Goal: Information Seeking & Learning: Check status

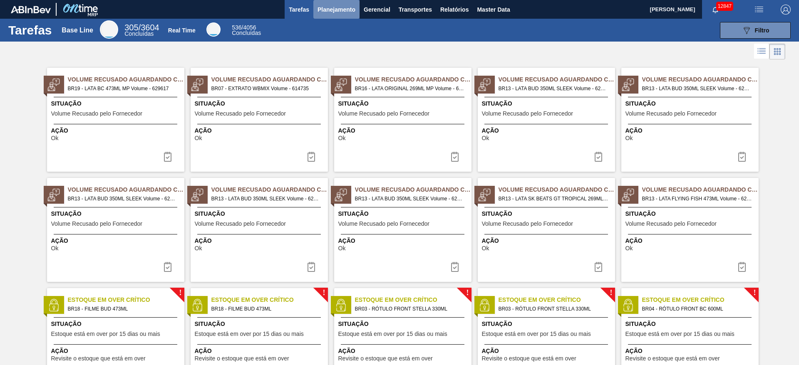
click at [333, 12] on span "Planejamento" at bounding box center [336, 10] width 38 height 10
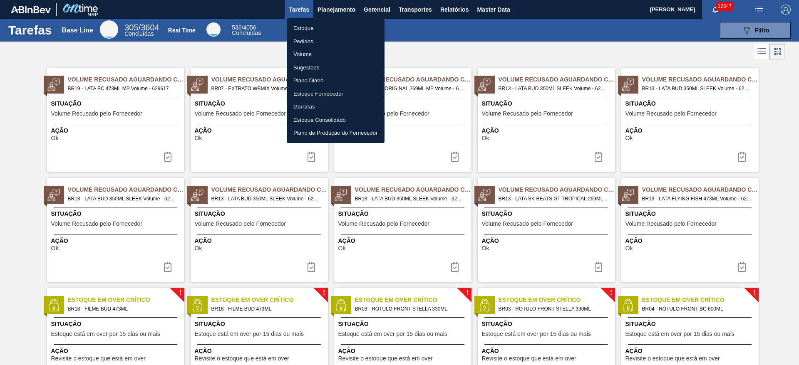
click at [324, 27] on li "Estoque" at bounding box center [336, 28] width 98 height 13
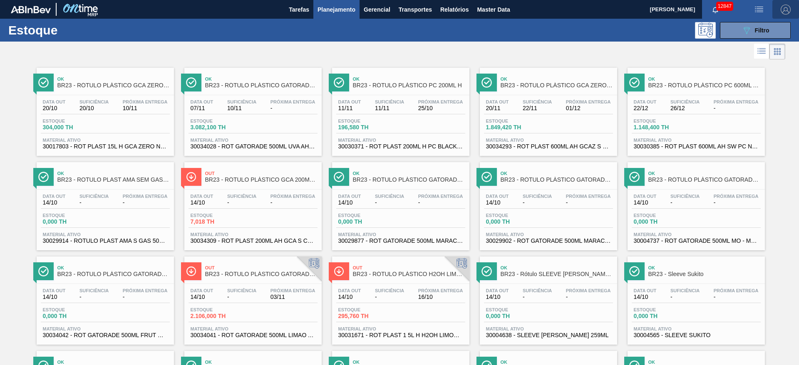
click at [785, 2] on button "button" at bounding box center [785, 9] width 27 height 19
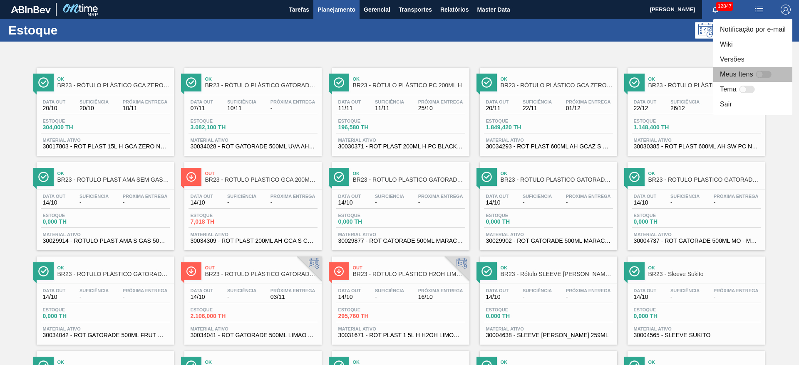
click at [763, 73] on div at bounding box center [763, 74] width 16 height 7
checkbox input "false"
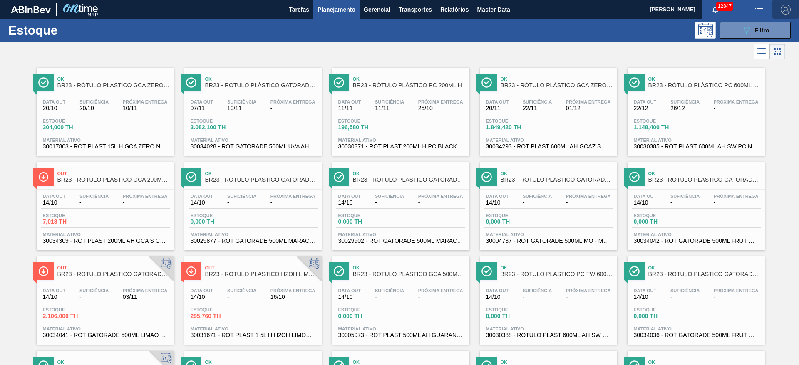
click at [787, 8] on img "button" at bounding box center [785, 10] width 10 height 10
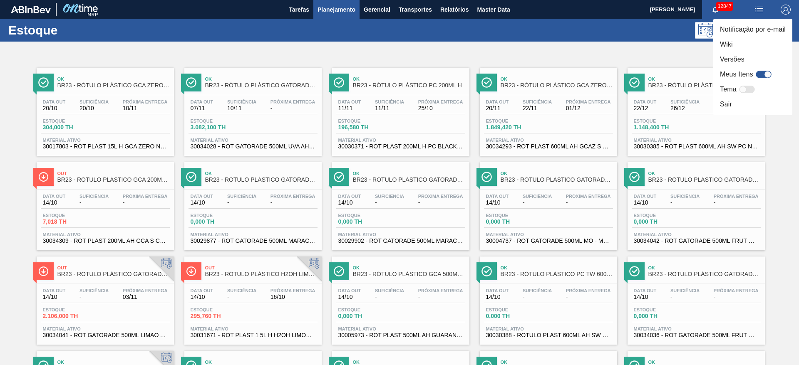
click at [516, 51] on div at bounding box center [399, 182] width 799 height 365
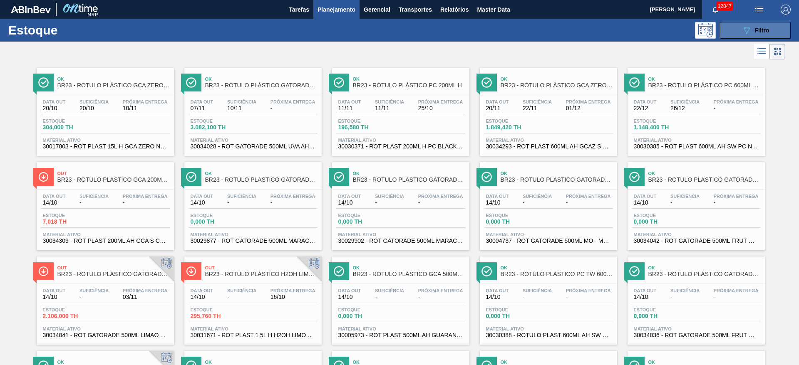
click at [733, 27] on button "089F7B8B-B2A5-4AFE-B5C0-19BA573D28AC Filtro" at bounding box center [755, 30] width 71 height 17
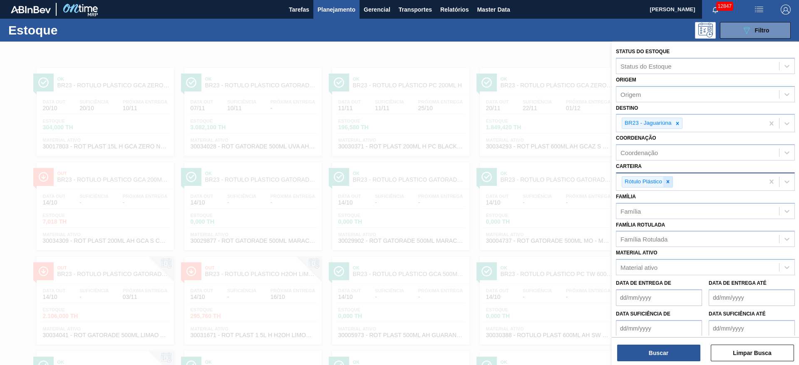
click at [663, 184] on div at bounding box center [667, 182] width 9 height 10
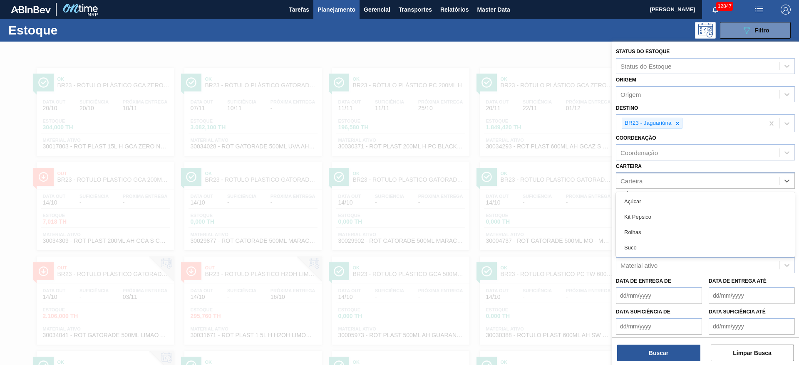
click at [663, 184] on div "Carteira" at bounding box center [697, 181] width 163 height 12
click at [681, 125] on div at bounding box center [677, 123] width 9 height 10
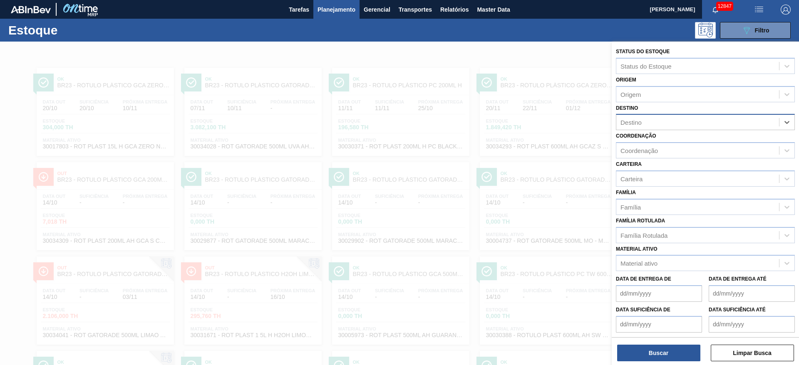
type input "15"
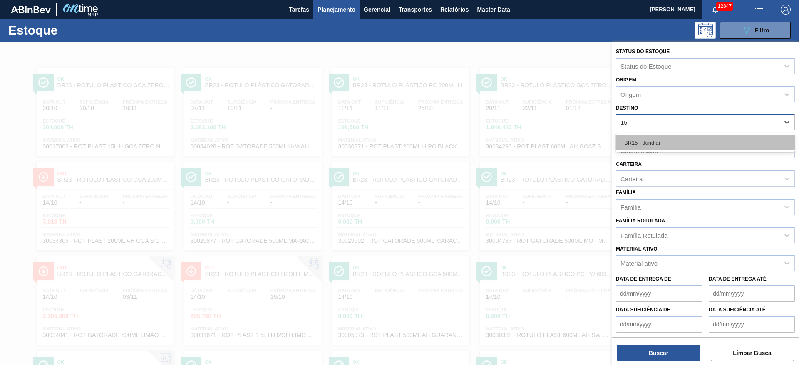
click at [661, 147] on div "BR15 - Jundiaí" at bounding box center [705, 142] width 179 height 15
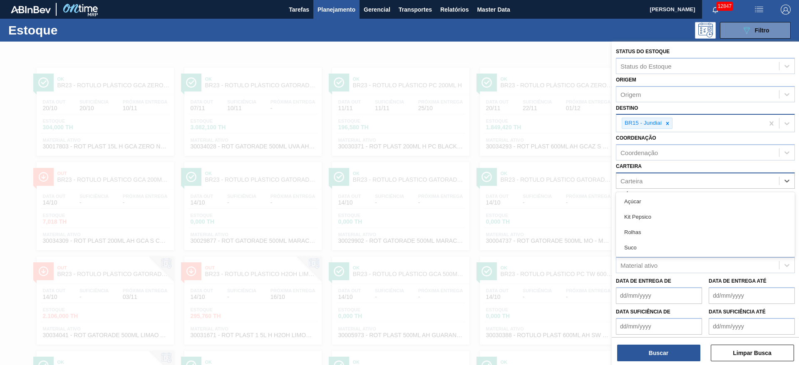
click at [646, 179] on div "Carteira" at bounding box center [697, 181] width 163 height 12
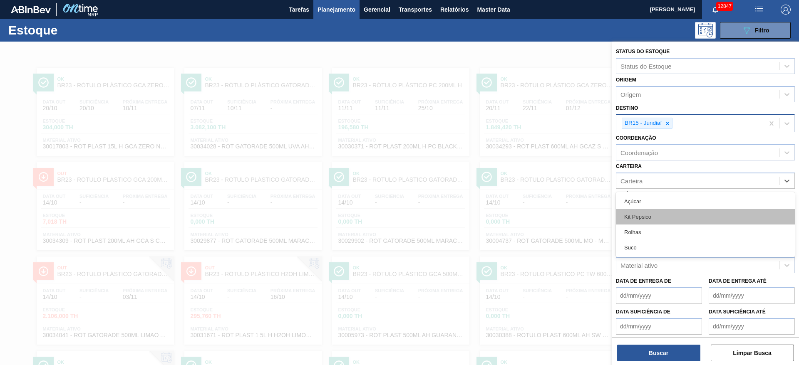
click at [645, 215] on div "Kit Pepsico" at bounding box center [705, 216] width 179 height 15
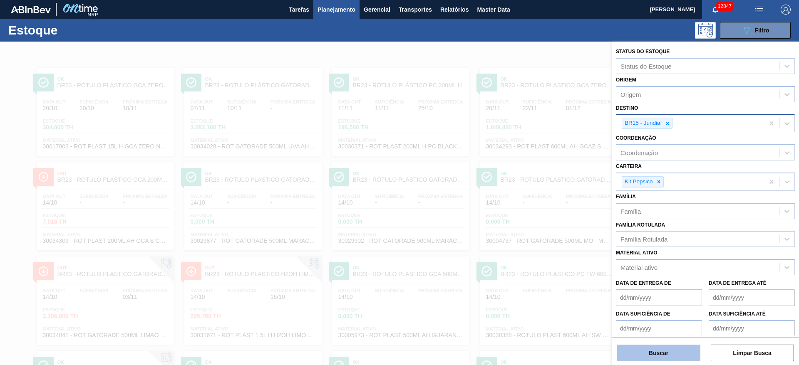
click at [650, 352] on button "Buscar" at bounding box center [658, 353] width 83 height 17
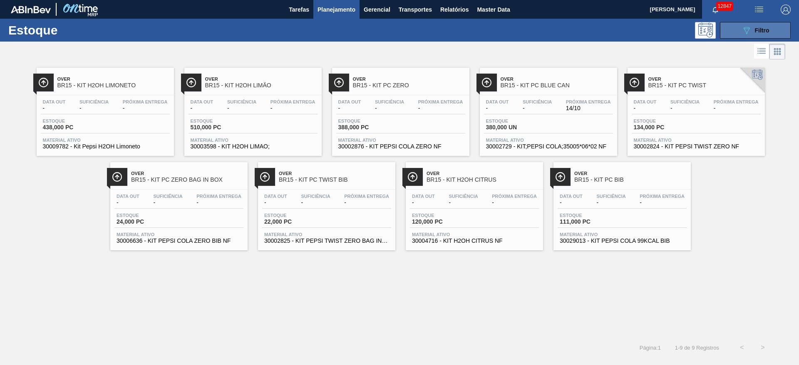
click at [733, 26] on button "089F7B8B-B2A5-4AFE-B5C0-19BA573D28AC Filtro" at bounding box center [755, 30] width 71 height 17
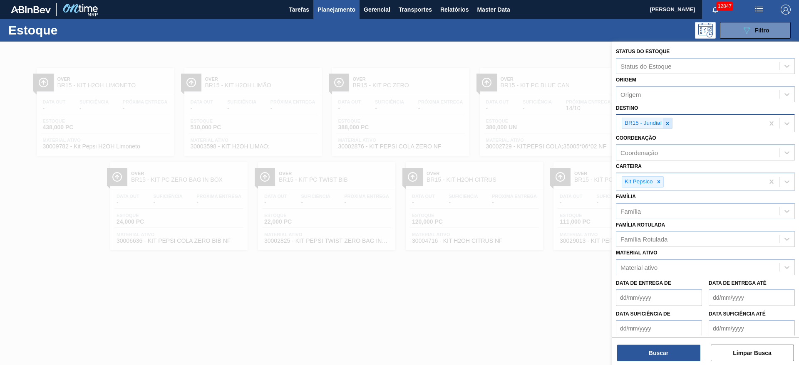
click at [665, 124] on icon at bounding box center [667, 124] width 6 height 6
type input "7"
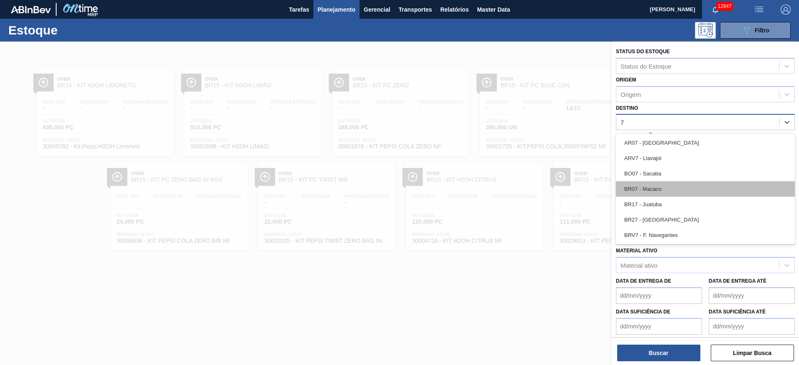
click at [653, 188] on div "BR07 - Macacu" at bounding box center [705, 188] width 179 height 15
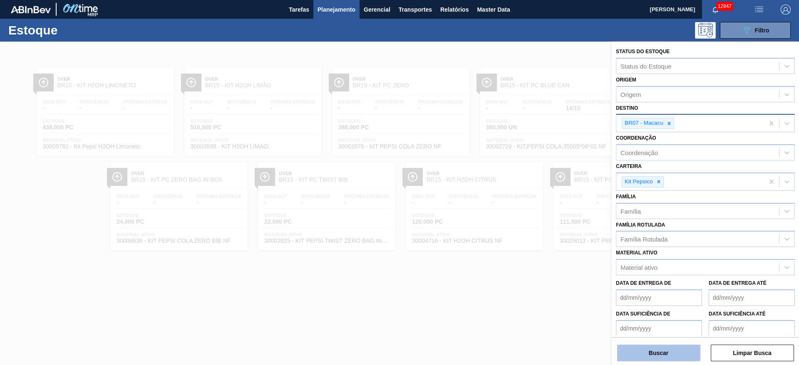
click at [659, 346] on button "Buscar" at bounding box center [658, 353] width 83 height 17
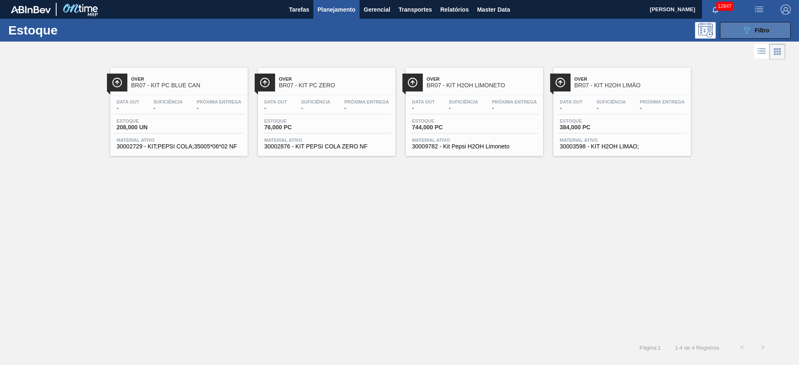
click at [744, 30] on icon "089F7B8B-B2A5-4AFE-B5C0-19BA573D28AC" at bounding box center [746, 30] width 10 height 10
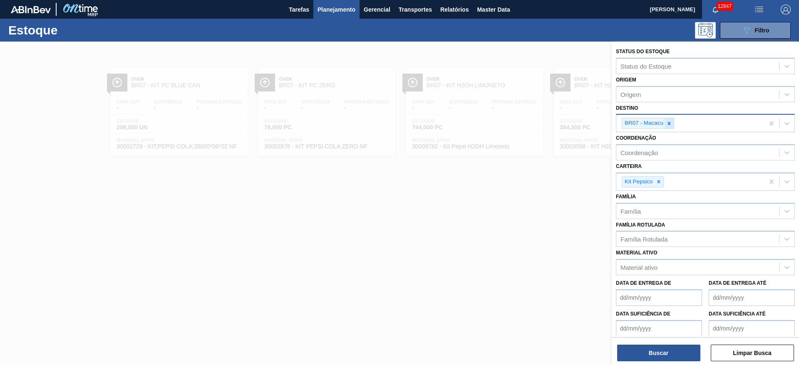
click at [668, 125] on icon at bounding box center [669, 124] width 6 height 6
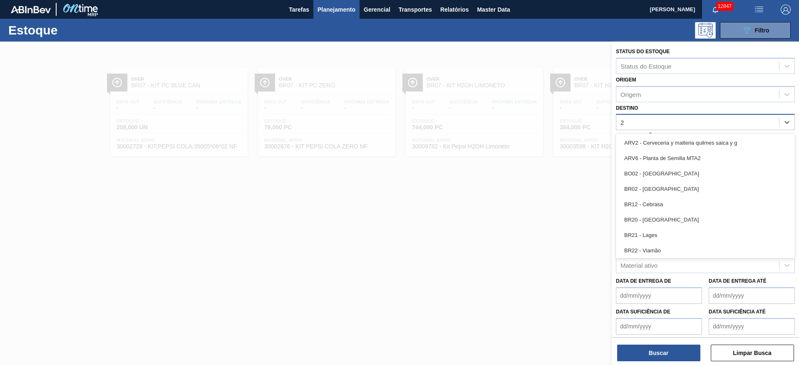
type input "27"
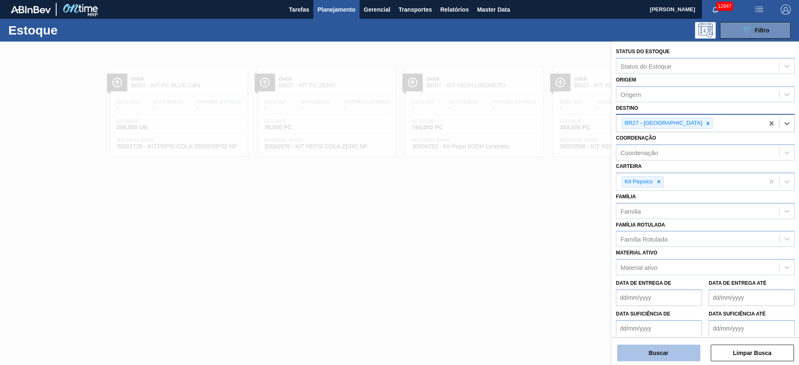
click at [658, 352] on button "Buscar" at bounding box center [658, 353] width 83 height 17
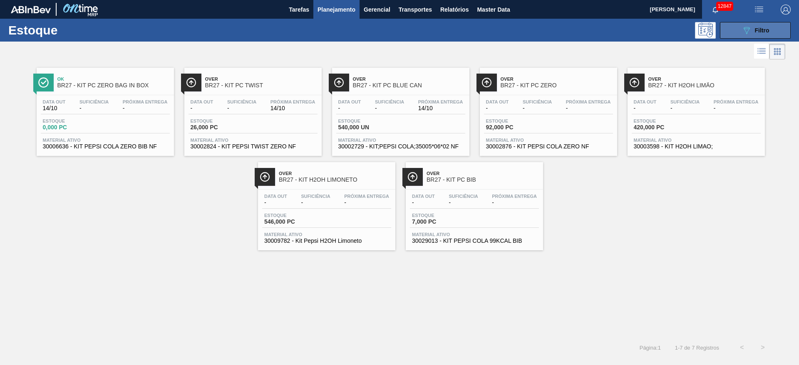
click at [748, 33] on icon "089F7B8B-B2A5-4AFE-B5C0-19BA573D28AC" at bounding box center [746, 30] width 10 height 10
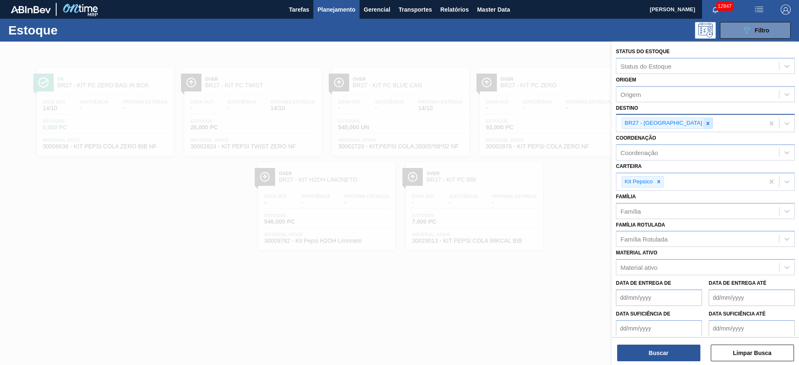
click at [705, 124] on icon at bounding box center [708, 124] width 6 height 6
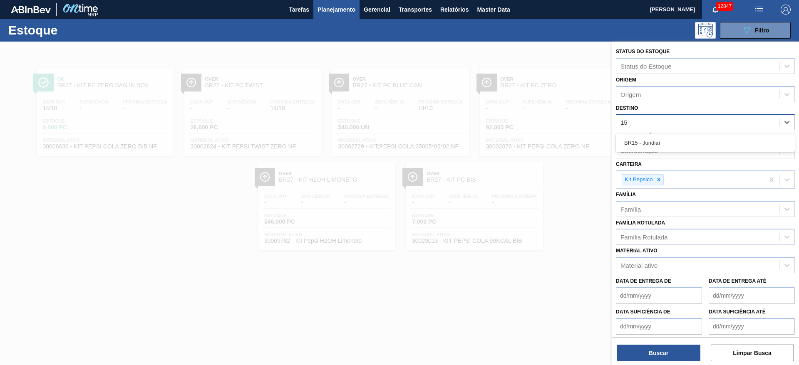
type input "15"
click at [655, 106] on div "Destino Destino" at bounding box center [705, 116] width 179 height 28
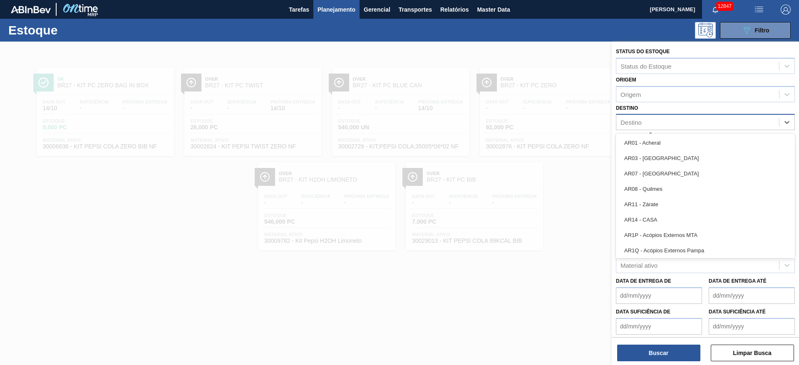
click at [649, 116] on div "Destino" at bounding box center [705, 122] width 179 height 16
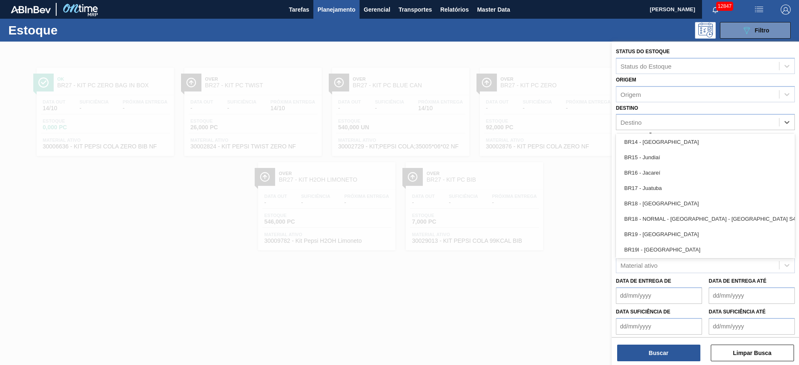
scroll to position [604, 0]
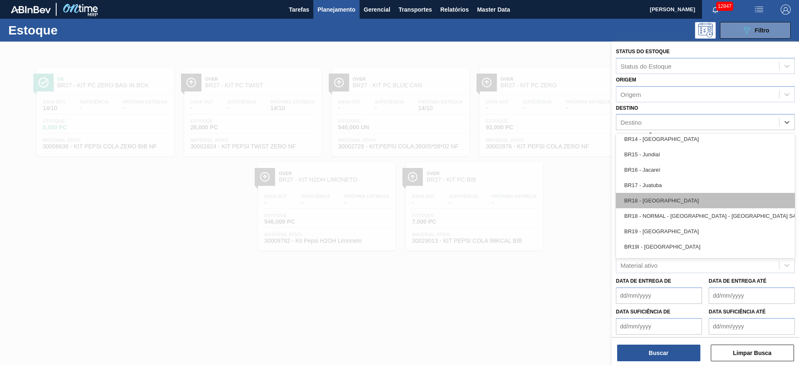
click at [673, 201] on div "BR18 - Pernambuco" at bounding box center [705, 200] width 179 height 15
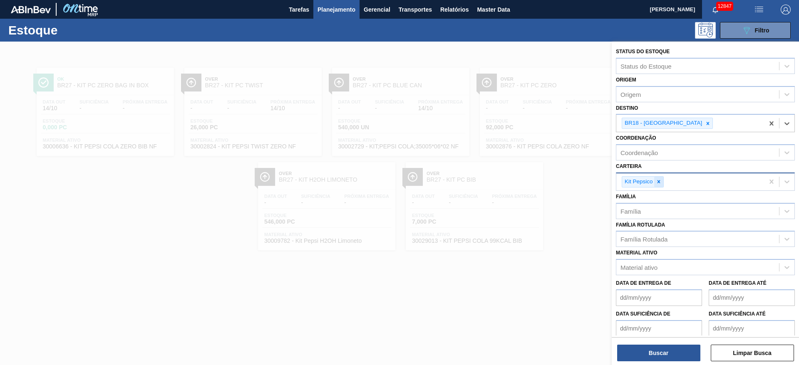
click at [658, 185] on div at bounding box center [658, 182] width 9 height 10
click at [646, 189] on div "Família Família" at bounding box center [705, 203] width 179 height 28
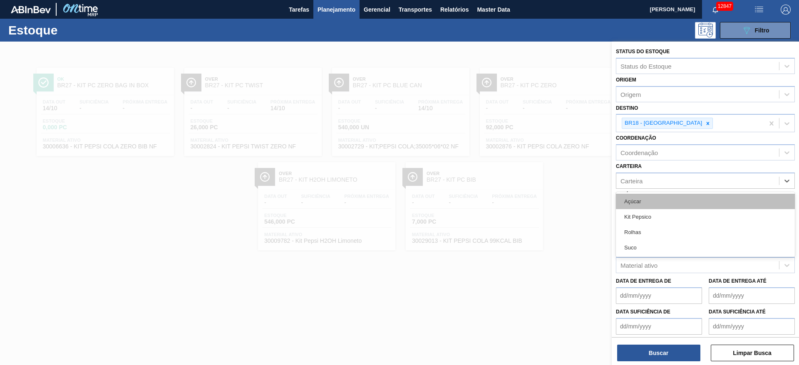
drag, startPoint x: 642, startPoint y: 183, endPoint x: 642, endPoint y: 198, distance: 14.1
click at [642, 189] on div "option Kit Pepsico, deselected. option Açúcar focused, 1 of 4. 4 results availa…" at bounding box center [705, 181] width 179 height 16
click at [642, 198] on div "Açúcar" at bounding box center [705, 201] width 179 height 15
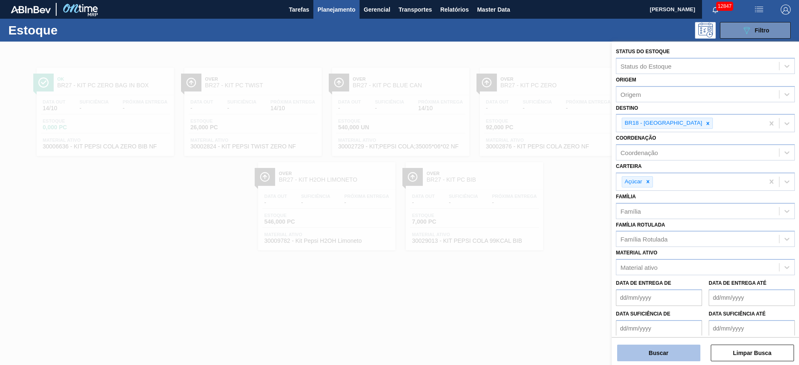
click at [662, 349] on button "Buscar" at bounding box center [658, 353] width 83 height 17
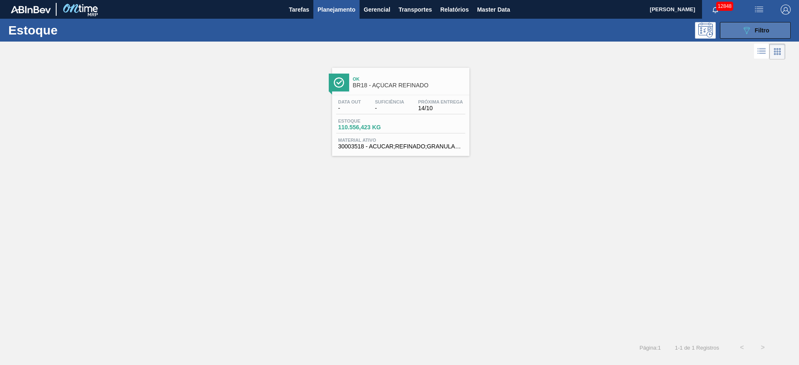
click at [738, 30] on button "089F7B8B-B2A5-4AFE-B5C0-19BA573D28AC Filtro" at bounding box center [755, 30] width 71 height 17
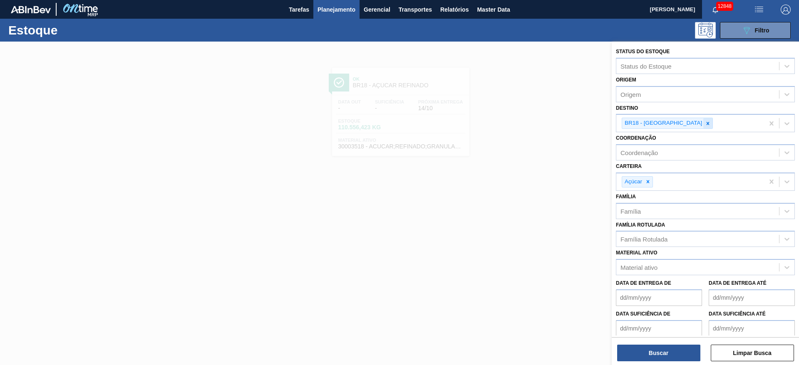
click at [705, 122] on icon at bounding box center [708, 124] width 6 height 6
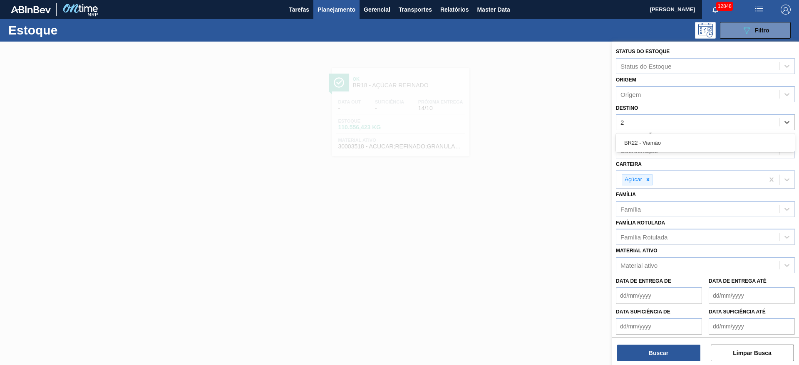
type input "22"
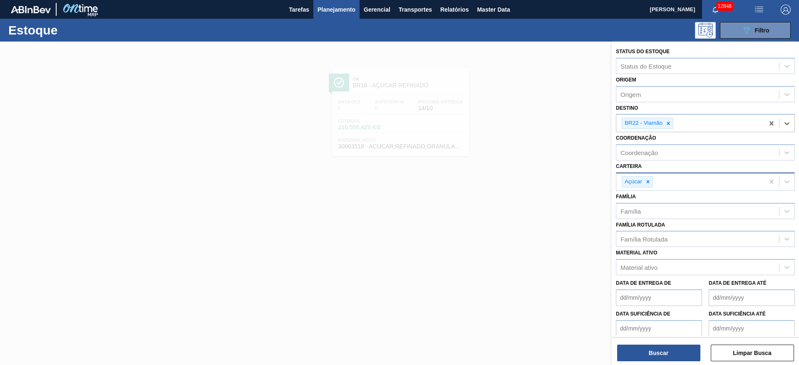
click at [643, 182] on div "Açúcar" at bounding box center [632, 182] width 21 height 10
click at [646, 183] on icon at bounding box center [648, 182] width 6 height 6
click at [646, 183] on div "Carteira" at bounding box center [697, 181] width 163 height 12
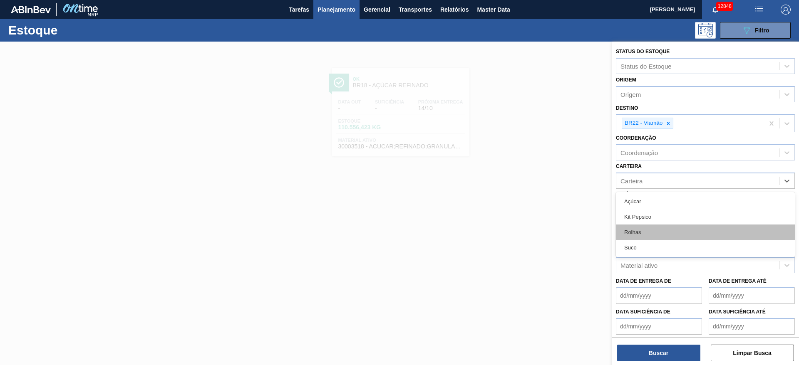
click at [640, 237] on div "Rolhas" at bounding box center [705, 232] width 179 height 15
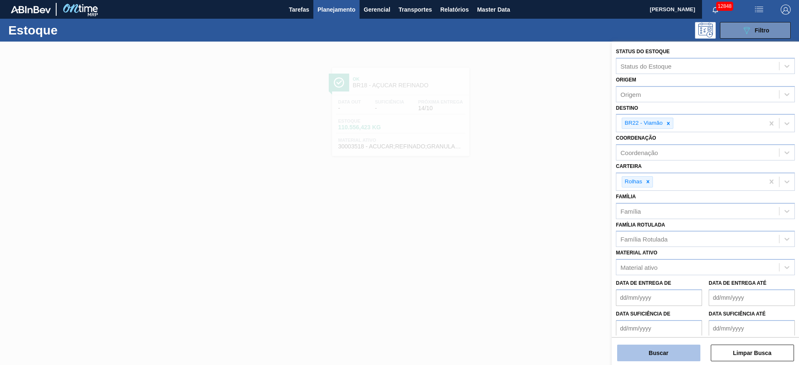
click at [648, 352] on button "Buscar" at bounding box center [658, 353] width 83 height 17
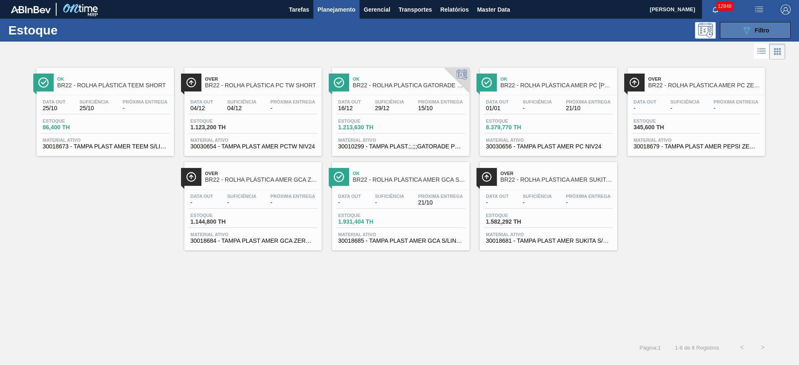
click at [732, 37] on button "089F7B8B-B2A5-4AFE-B5C0-19BA573D28AC Filtro" at bounding box center [755, 30] width 71 height 17
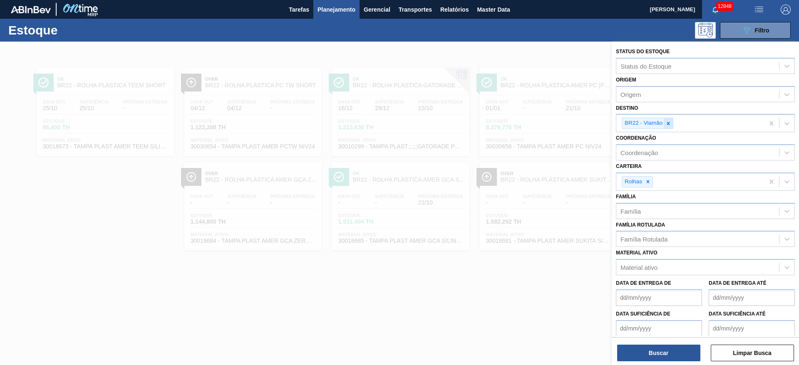
click at [666, 126] on div at bounding box center [667, 123] width 9 height 10
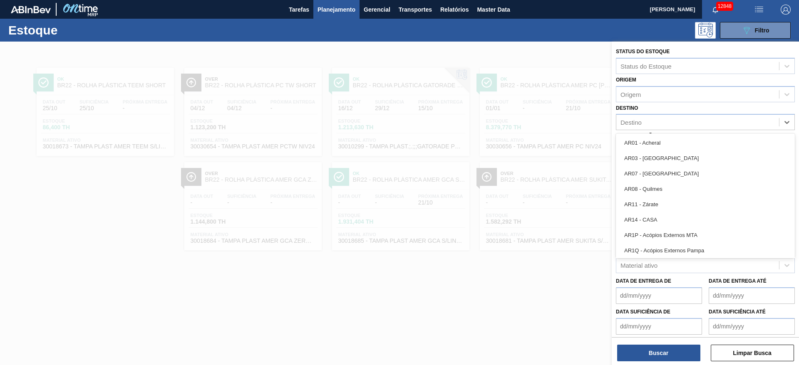
click at [666, 126] on div "Destino" at bounding box center [697, 122] width 163 height 12
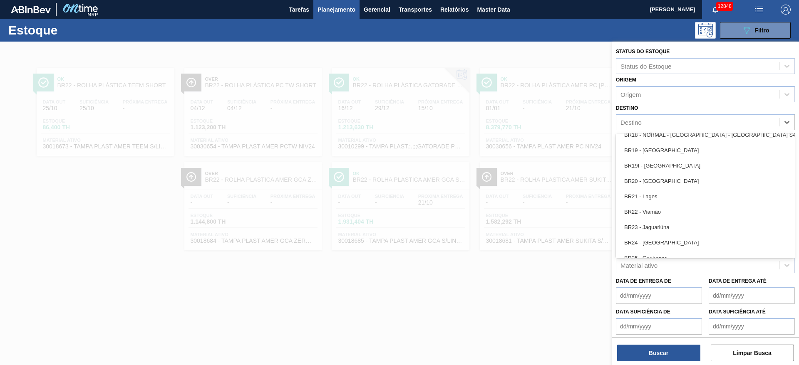
scroll to position [687, 0]
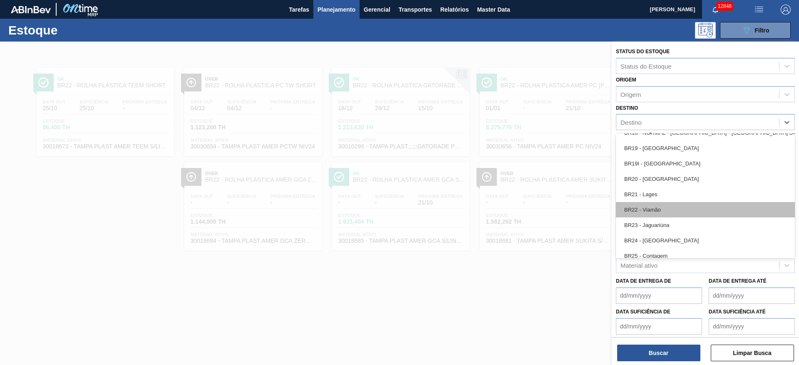
click at [663, 205] on div "BR22 - Viamão" at bounding box center [705, 209] width 179 height 15
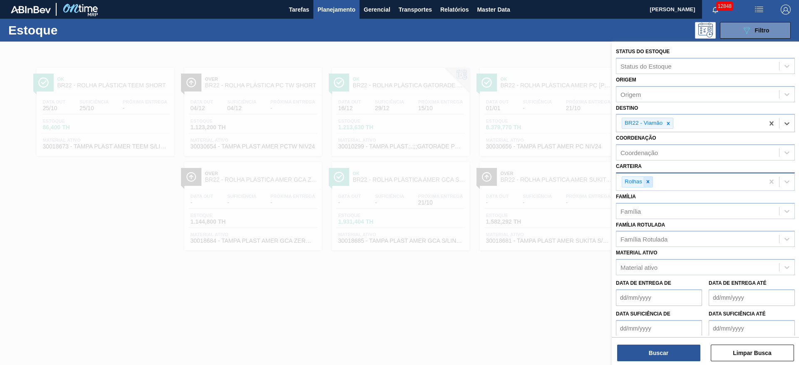
click at [648, 182] on icon at bounding box center [647, 182] width 3 height 3
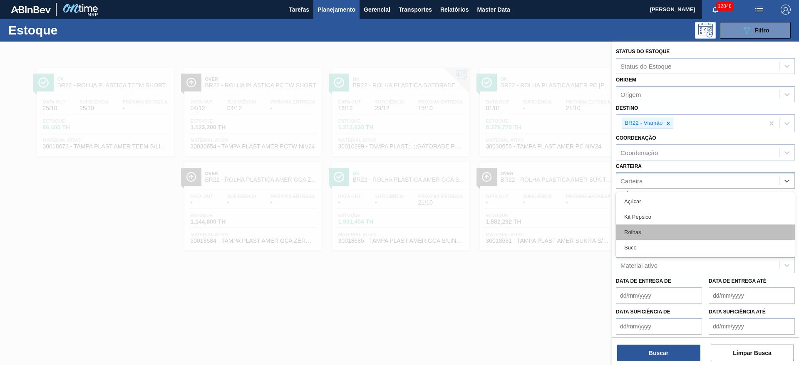
drag, startPoint x: 648, startPoint y: 182, endPoint x: 650, endPoint y: 224, distance: 42.1
click at [650, 189] on div "option Rolhas, deselected. option Açúcar focused, 1 of 4. 4 results available. …" at bounding box center [705, 181] width 179 height 16
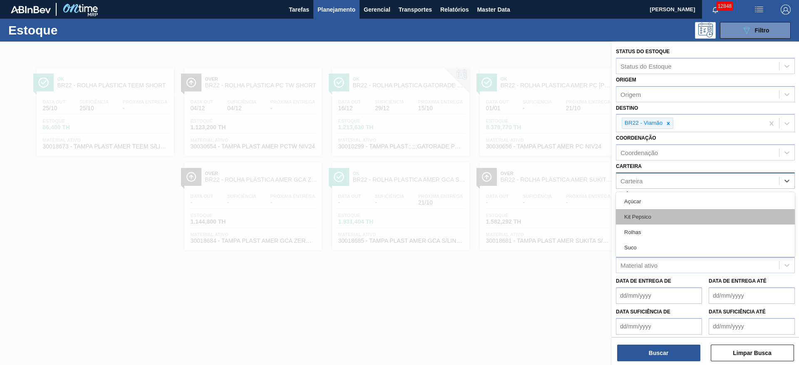
click at [650, 217] on div "Kit Pepsico" at bounding box center [705, 216] width 179 height 15
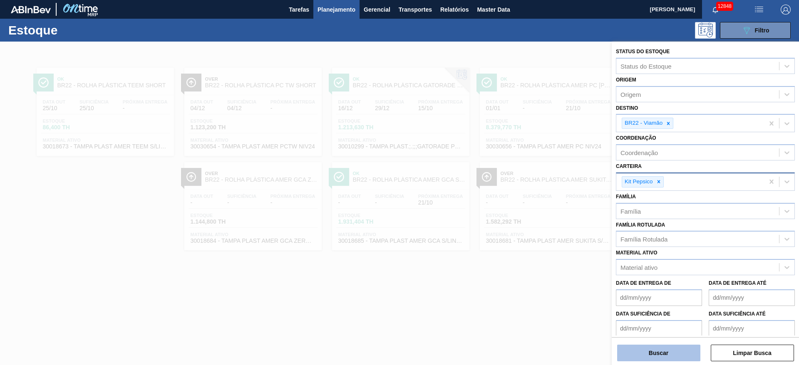
click at [648, 355] on button "Buscar" at bounding box center [658, 353] width 83 height 17
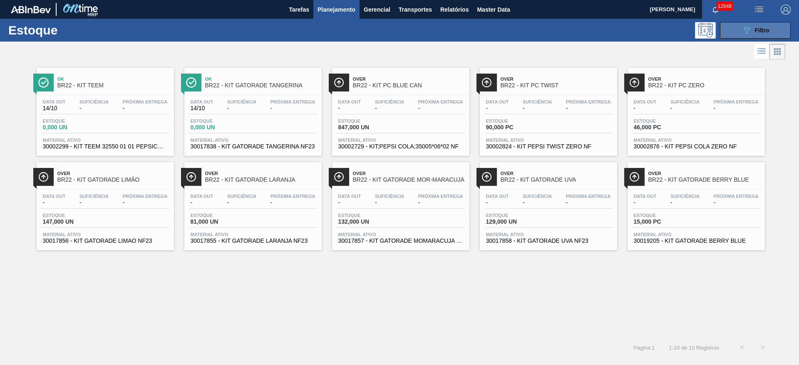
click at [757, 30] on span "Filtro" at bounding box center [762, 30] width 15 height 7
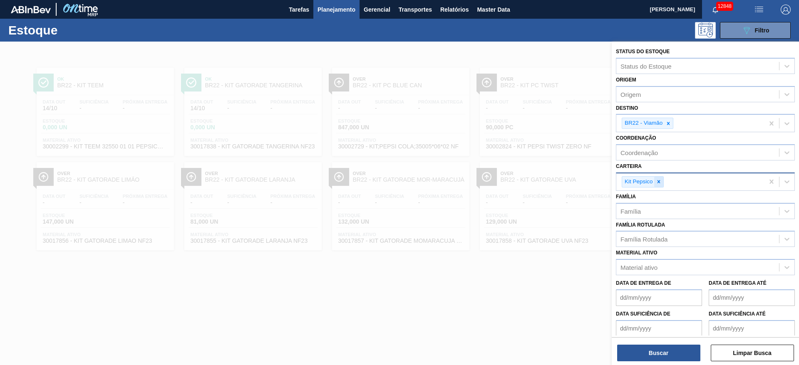
click at [658, 186] on div at bounding box center [658, 182] width 9 height 10
click at [658, 186] on div "Kit Pepsico" at bounding box center [690, 181] width 148 height 17
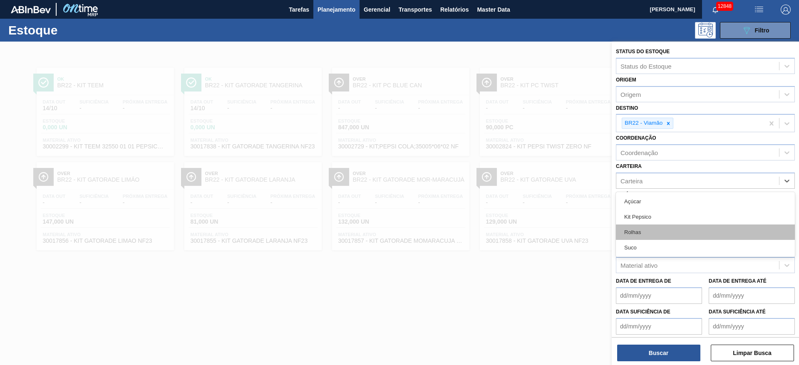
click at [646, 238] on div "Rolhas" at bounding box center [705, 232] width 179 height 15
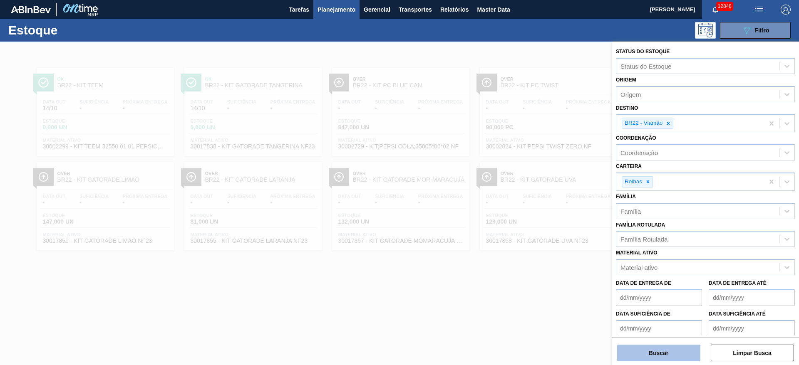
click at [654, 355] on button "Buscar" at bounding box center [658, 353] width 83 height 17
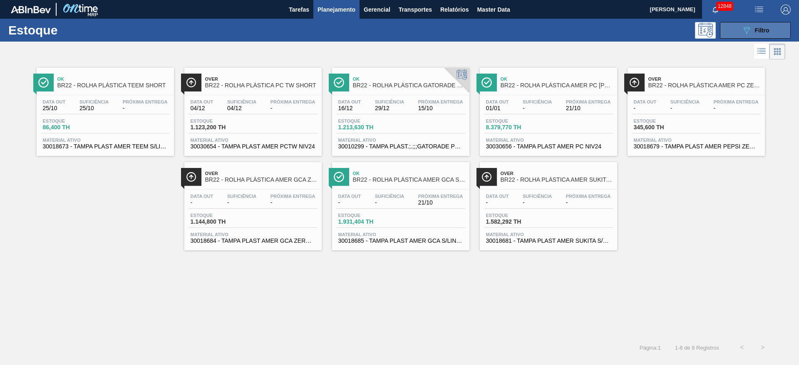
click at [769, 27] on button "089F7B8B-B2A5-4AFE-B5C0-19BA573D28AC Filtro" at bounding box center [755, 30] width 71 height 17
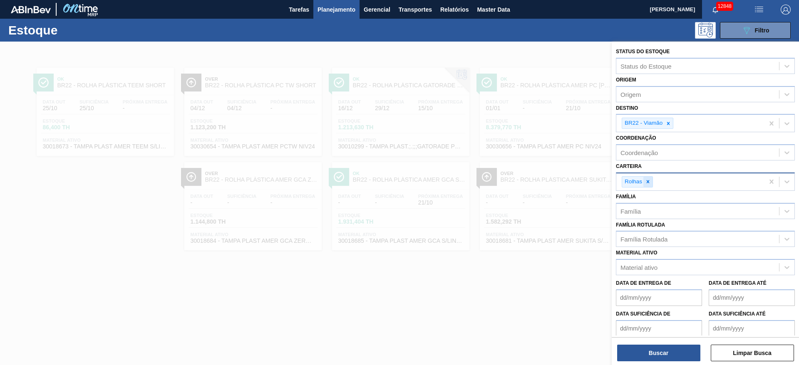
click at [647, 181] on icon at bounding box center [648, 182] width 6 height 6
click at [647, 181] on div "Carteira" at bounding box center [697, 181] width 163 height 12
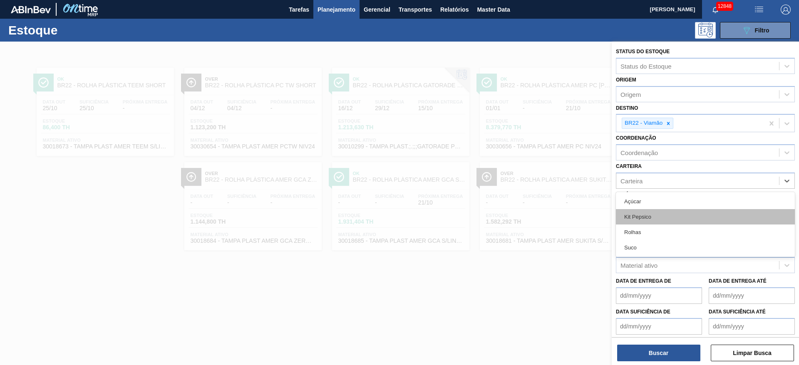
click at [645, 218] on div "Kit Pepsico" at bounding box center [705, 216] width 179 height 15
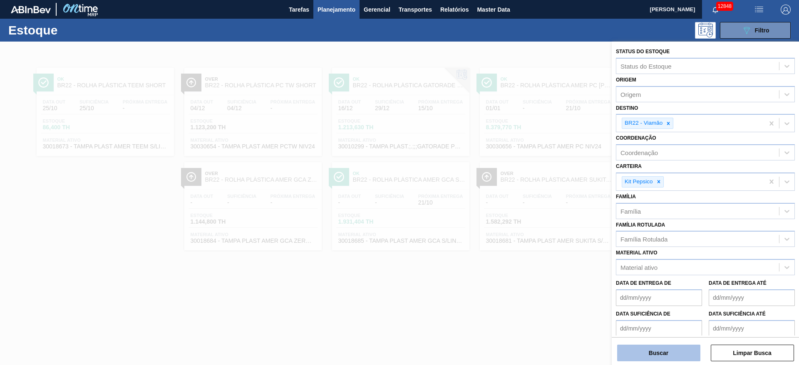
click at [653, 353] on button "Buscar" at bounding box center [658, 353] width 83 height 17
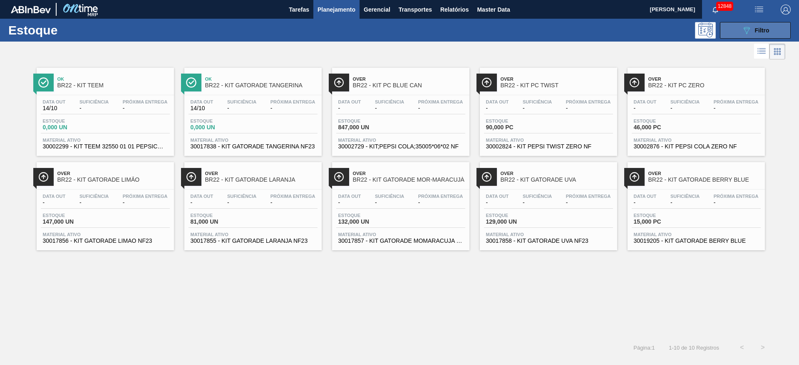
click at [752, 32] on div "089F7B8B-B2A5-4AFE-B5C0-19BA573D28AC Filtro" at bounding box center [755, 30] width 28 height 10
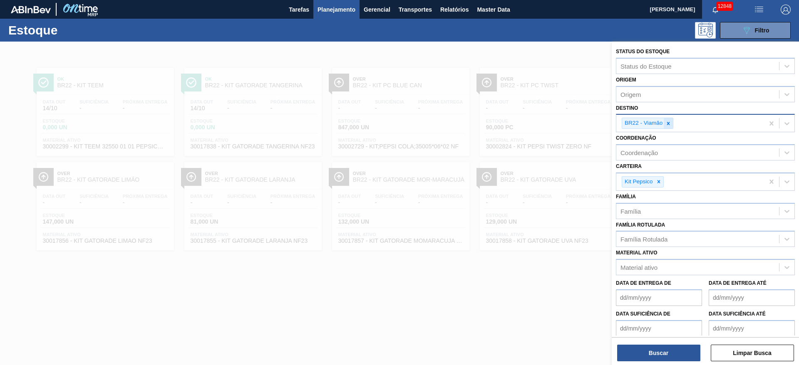
click at [672, 123] on div at bounding box center [667, 123] width 9 height 10
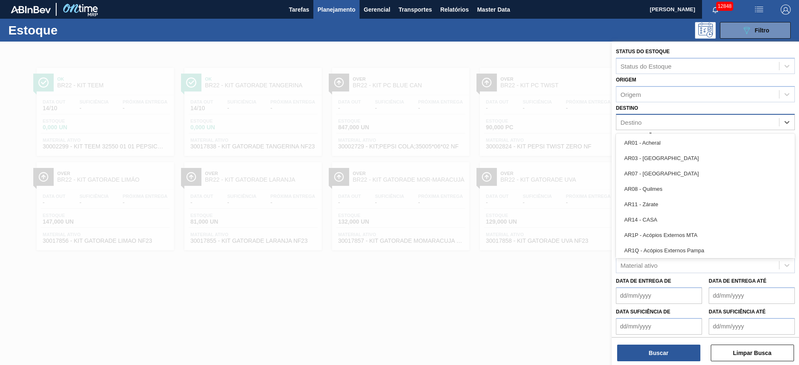
click at [672, 123] on div "Destino" at bounding box center [697, 122] width 163 height 12
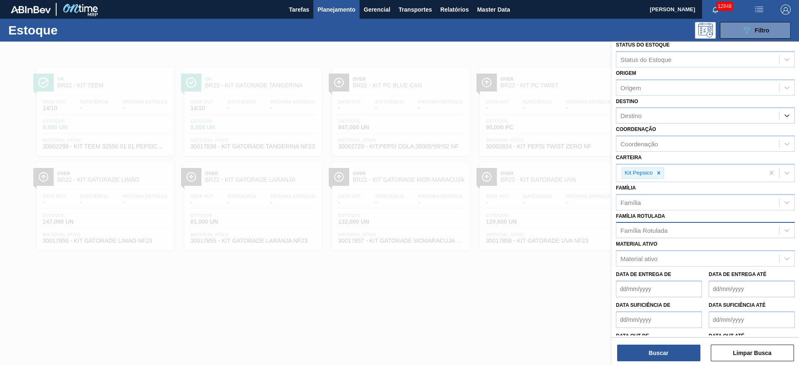
scroll to position [0, 0]
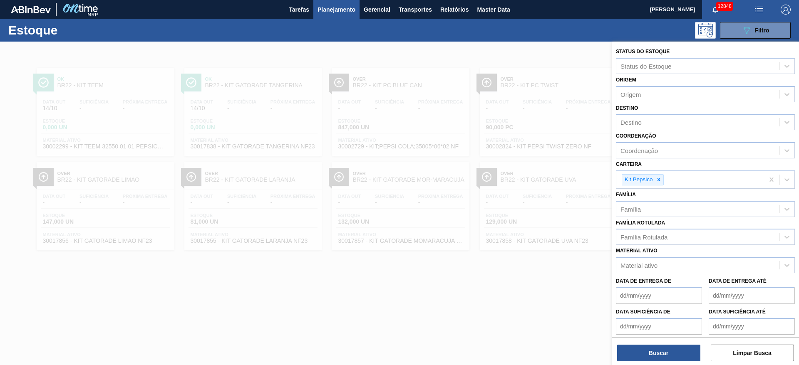
click at [582, 58] on div at bounding box center [399, 224] width 799 height 365
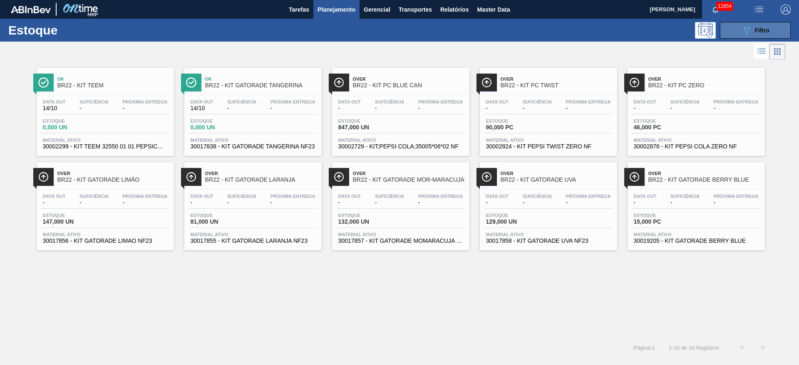
click at [751, 30] on icon "089F7B8B-B2A5-4AFE-B5C0-19BA573D28AC" at bounding box center [746, 30] width 10 height 10
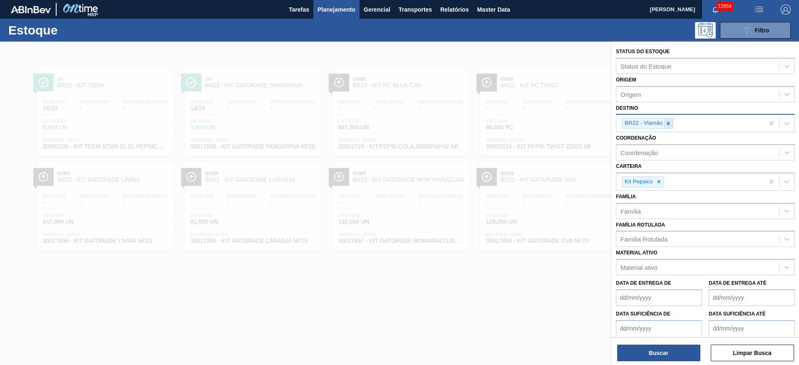
click at [670, 122] on icon at bounding box center [668, 124] width 6 height 6
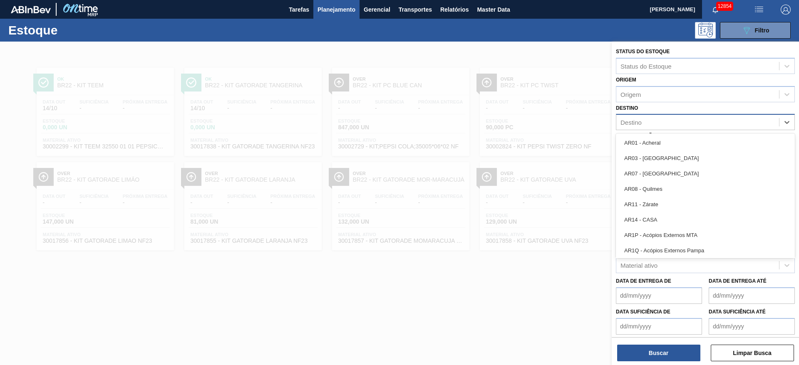
click at [670, 122] on div "Destino" at bounding box center [697, 122] width 163 height 12
click at [656, 186] on div "BR07 - Macacu" at bounding box center [705, 187] width 179 height 15
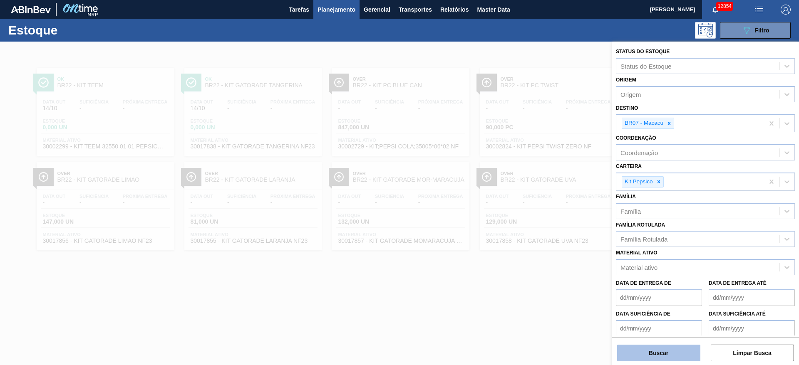
click at [644, 350] on button "Buscar" at bounding box center [658, 353] width 83 height 17
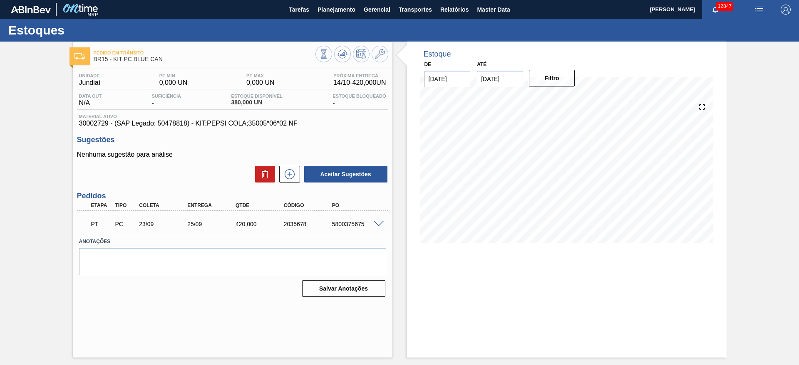
click at [353, 226] on div "5800375675" at bounding box center [357, 224] width 54 height 7
copy div "5800375675"
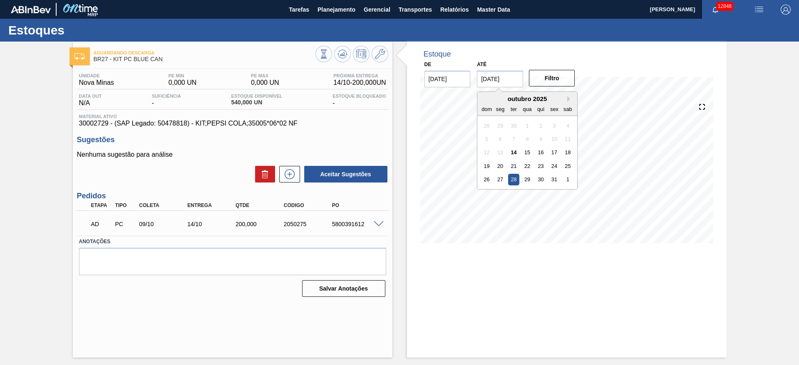
click at [487, 79] on input "[DATE]" at bounding box center [500, 79] width 46 height 17
click at [570, 99] on button "Next Month" at bounding box center [570, 99] width 6 height 6
click at [530, 143] on div "10" at bounding box center [527, 139] width 11 height 11
type input "[DATE]"
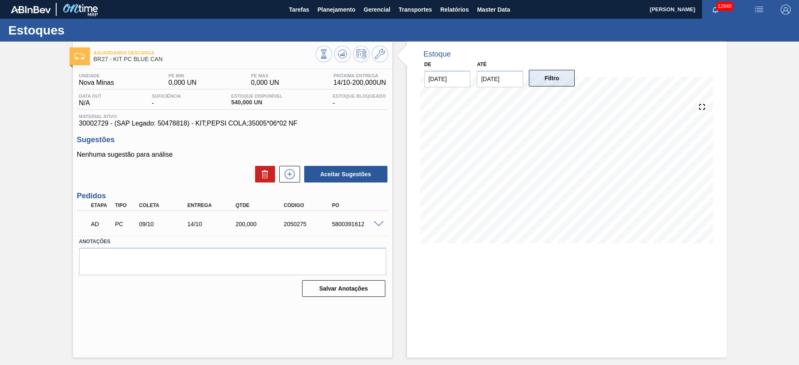
click at [562, 80] on button "Filtro" at bounding box center [552, 78] width 46 height 17
click at [343, 52] on icon at bounding box center [341, 54] width 5 height 4
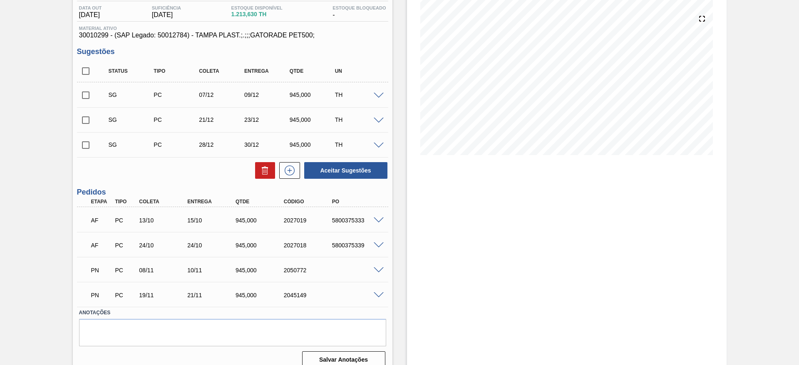
scroll to position [89, 0]
click at [374, 218] on span at bounding box center [379, 220] width 10 height 6
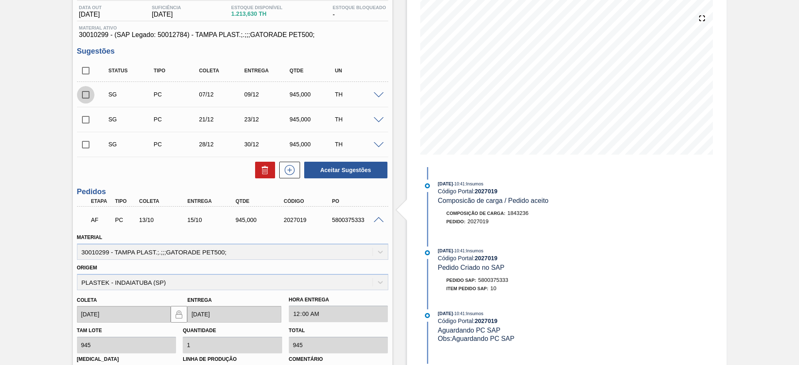
click at [82, 96] on input "checkbox" at bounding box center [85, 94] width 17 height 17
click at [319, 171] on button "Aceitar Sugestões" at bounding box center [345, 170] width 83 height 17
checkbox input "false"
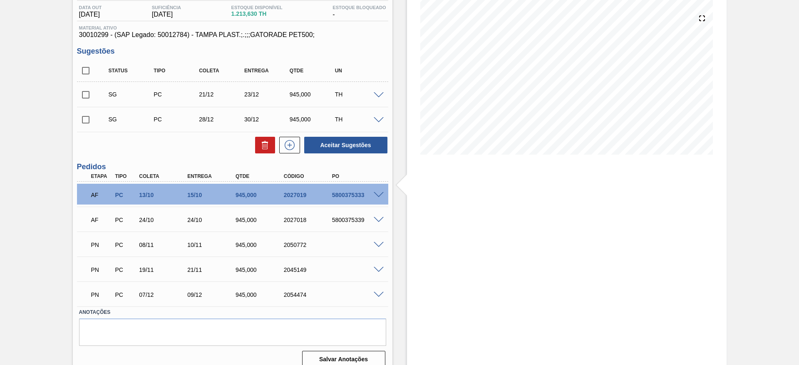
scroll to position [0, 0]
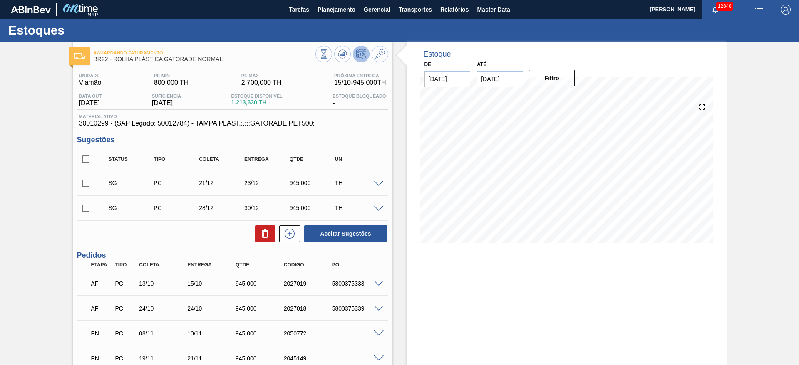
scroll to position [8, 0]
